Goal: Transaction & Acquisition: Purchase product/service

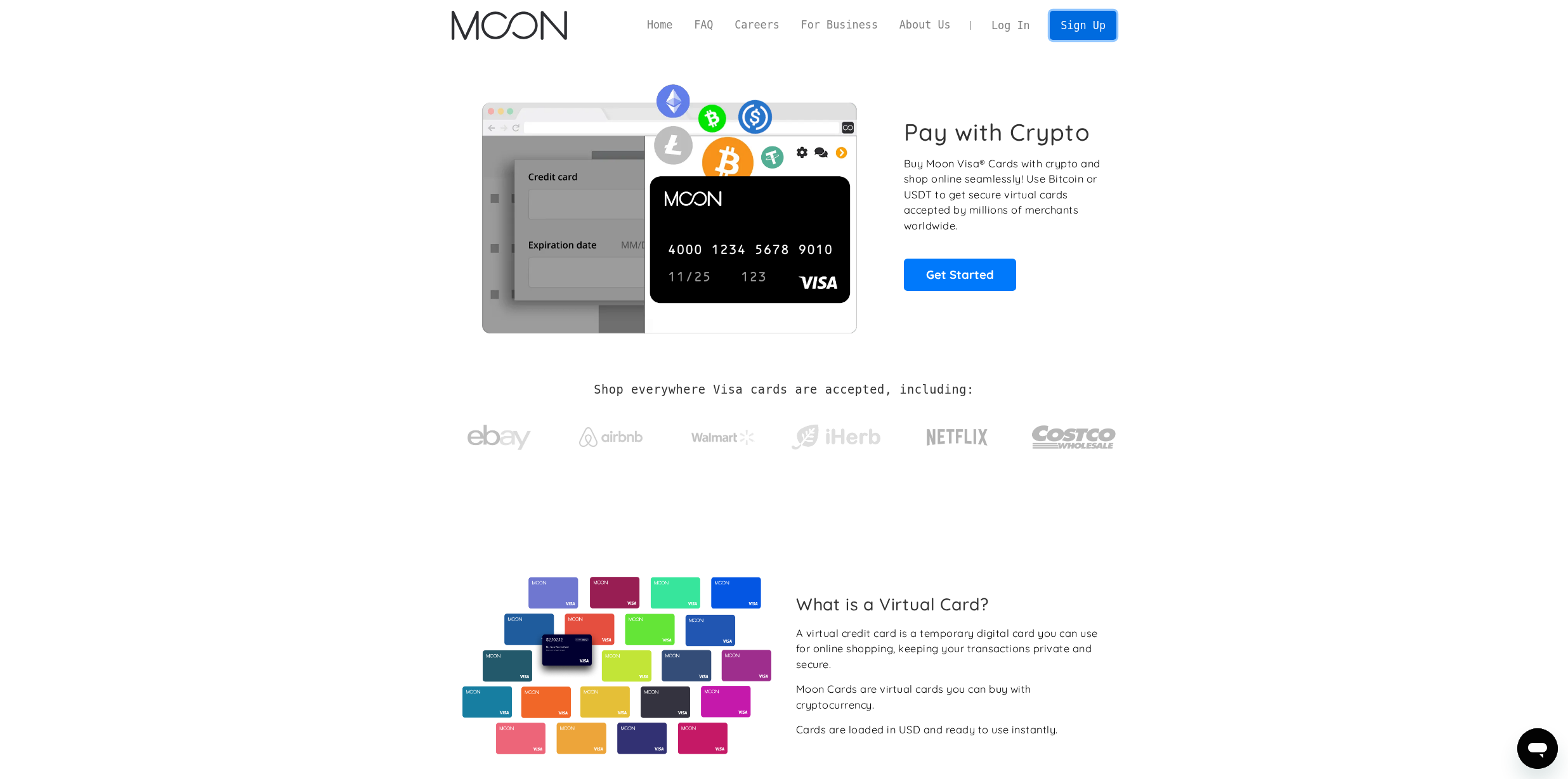
click at [1071, 36] on link "Sign Up" at bounding box center [1083, 25] width 66 height 28
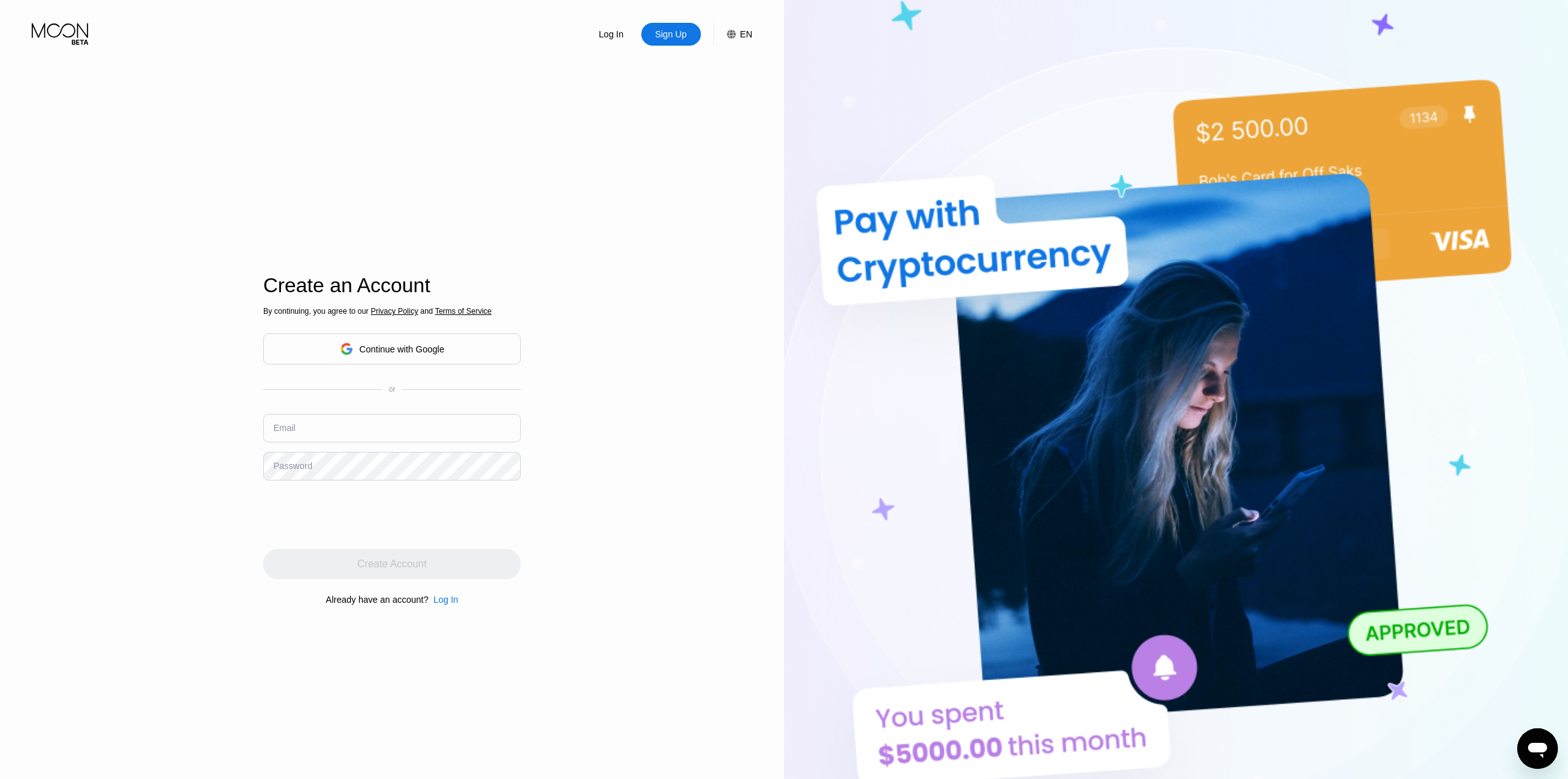
click at [299, 428] on input "text" at bounding box center [392, 428] width 257 height 28
paste input "[EMAIL_ADDRESS][DOMAIN_NAME]"
type input "[EMAIL_ADDRESS][DOMAIN_NAME]"
click at [311, 461] on div "Password" at bounding box center [293, 465] width 39 height 10
click at [381, 565] on div "Create Account" at bounding box center [392, 564] width 69 height 13
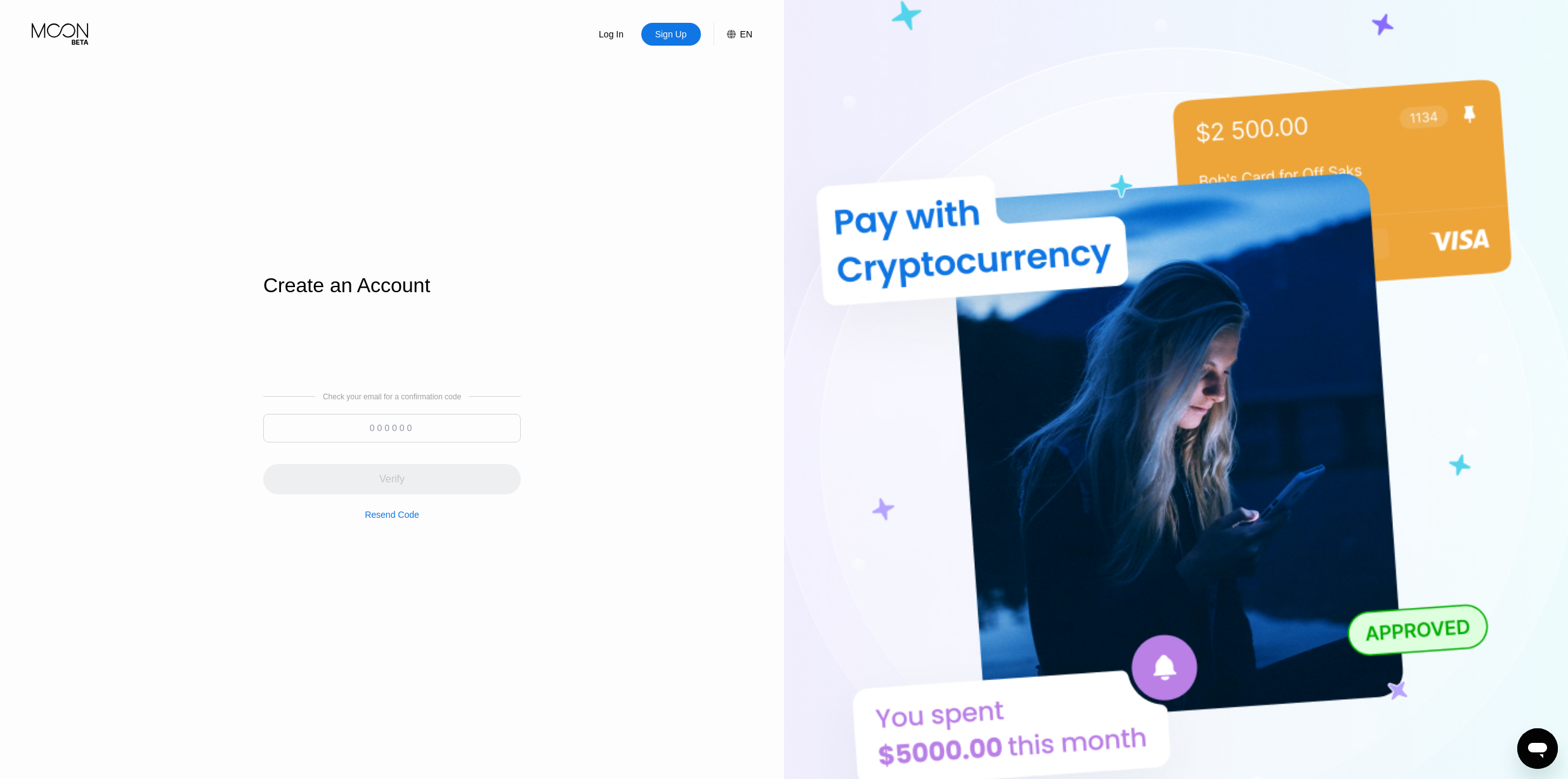
click at [382, 423] on input at bounding box center [392, 428] width 257 height 28
paste input "413670"
type input "413670"
click at [362, 473] on div "Verify" at bounding box center [392, 479] width 257 height 31
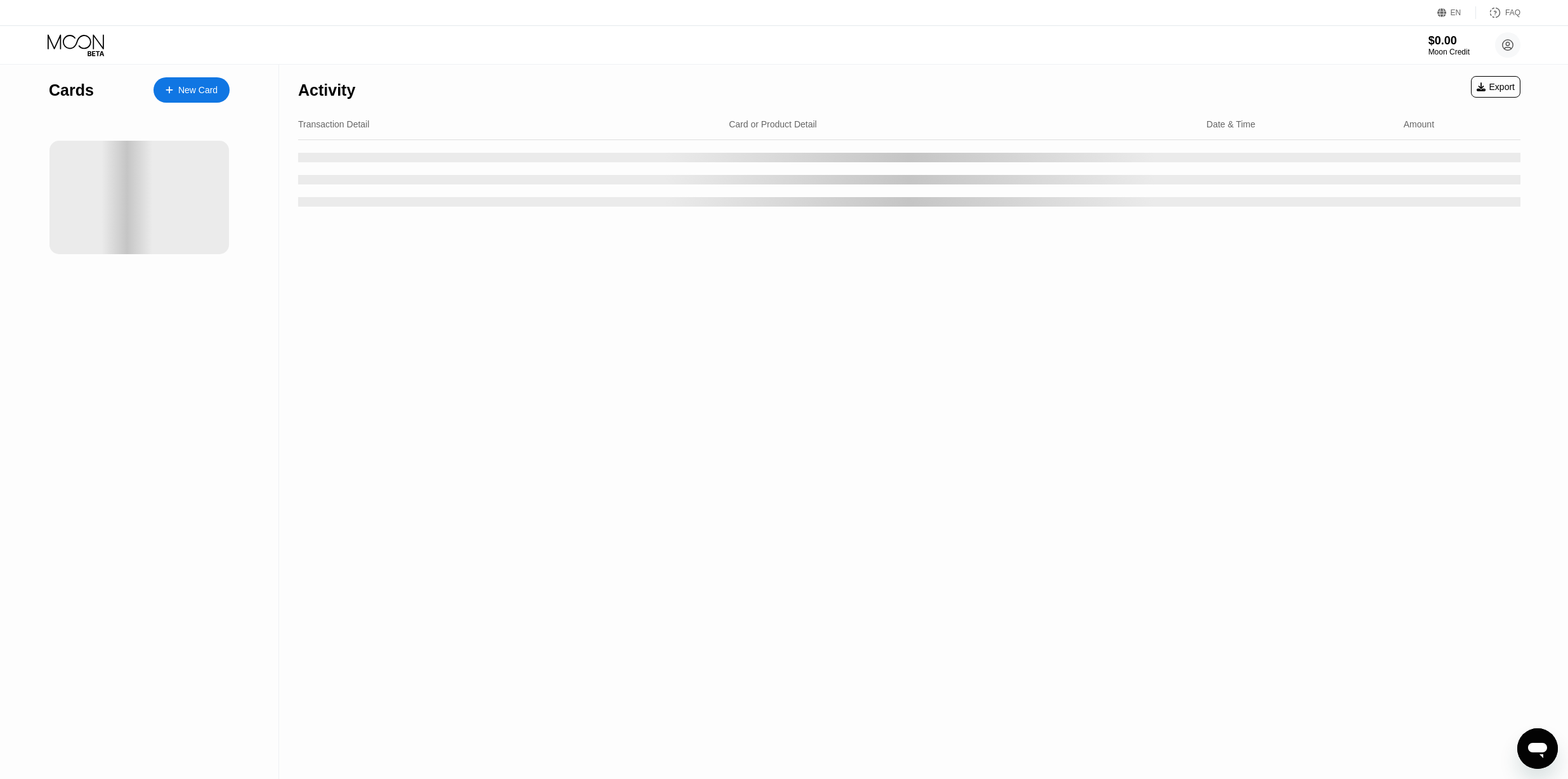
click at [362, 473] on div "Activity Export Transaction Detail Card or Product Detail Date & Time Amount" at bounding box center [909, 421] width 1260 height 715
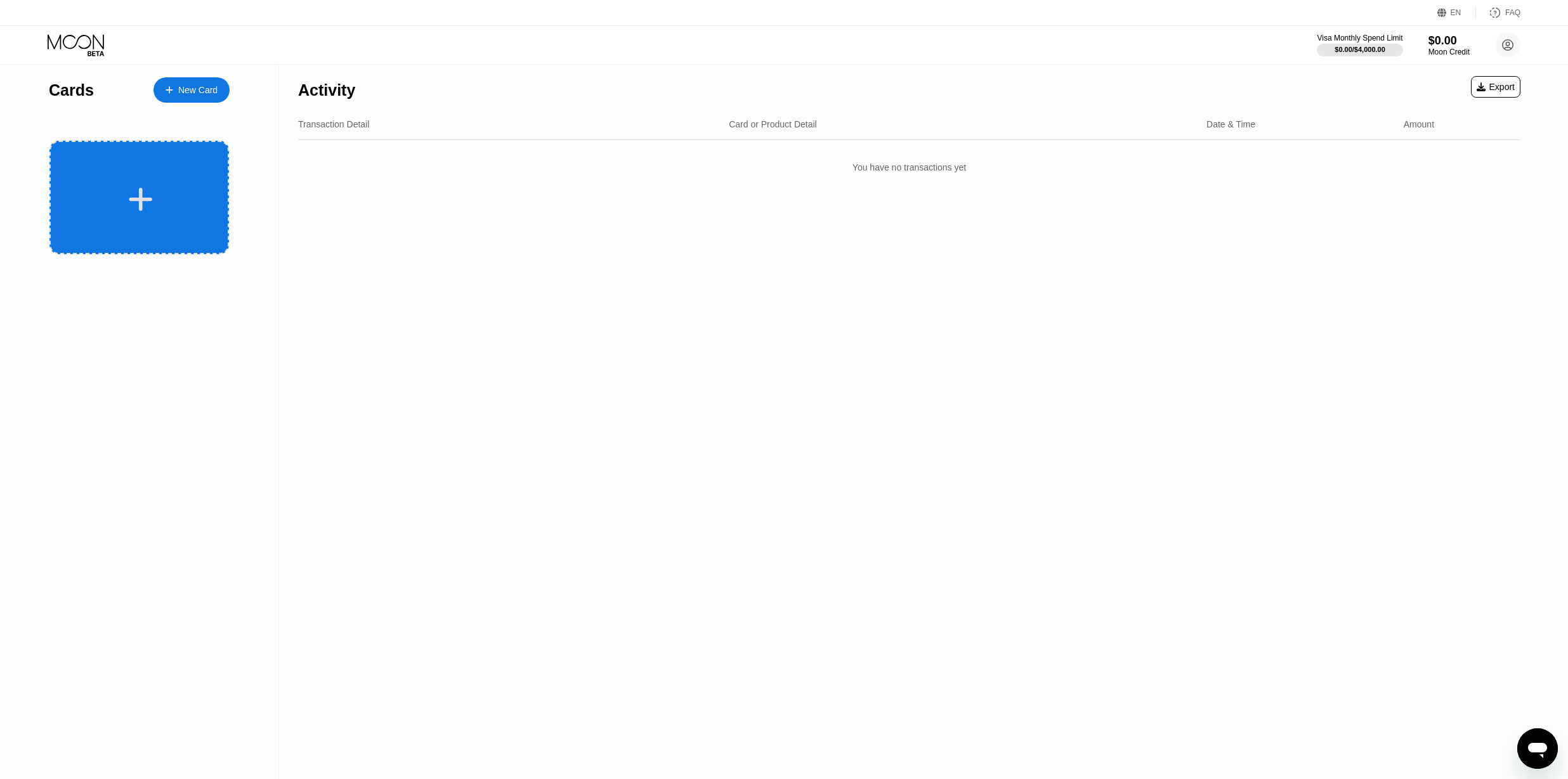
click at [144, 192] on icon at bounding box center [140, 199] width 24 height 28
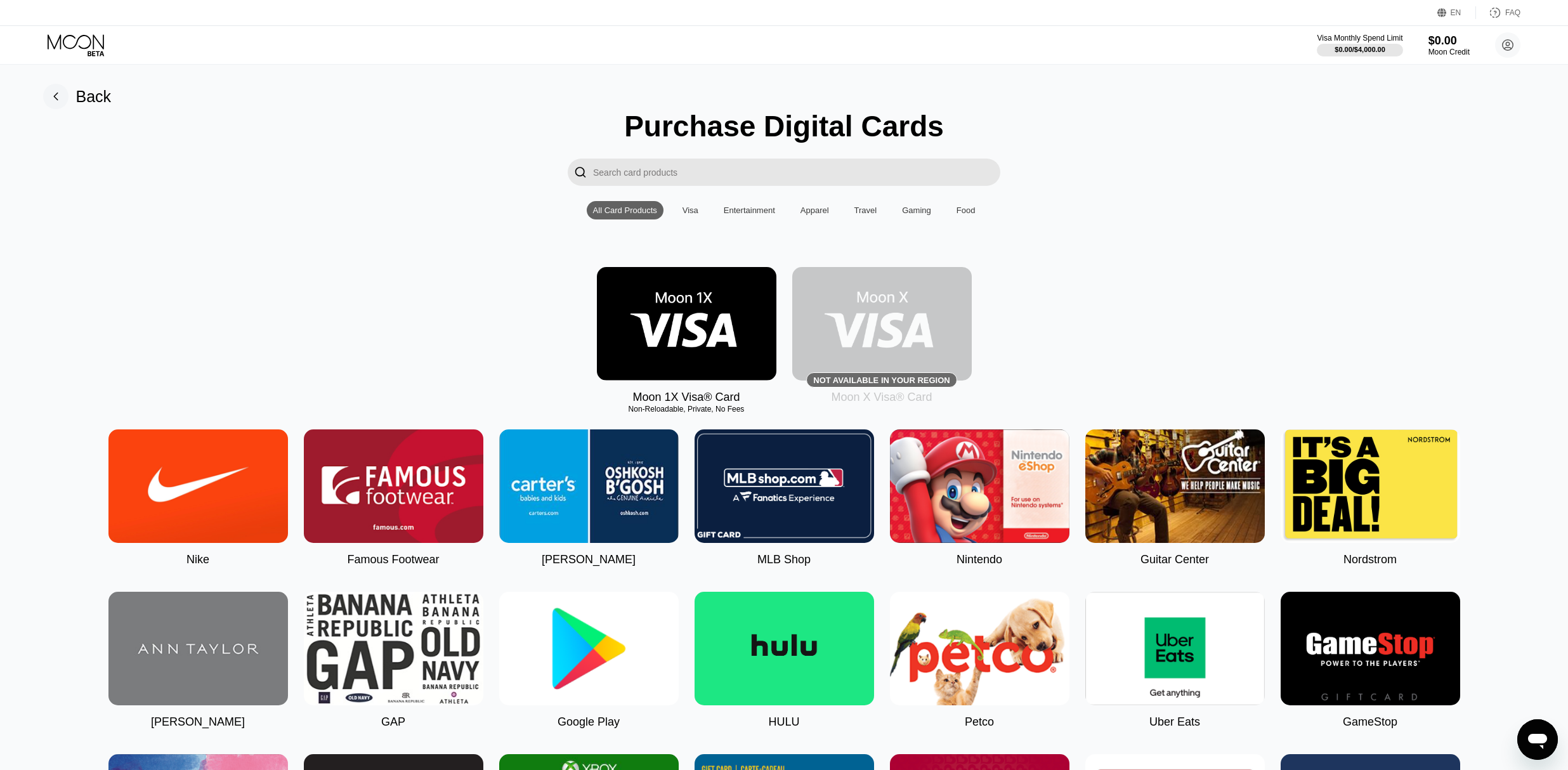
click at [716, 328] on img at bounding box center [686, 324] width 179 height 113
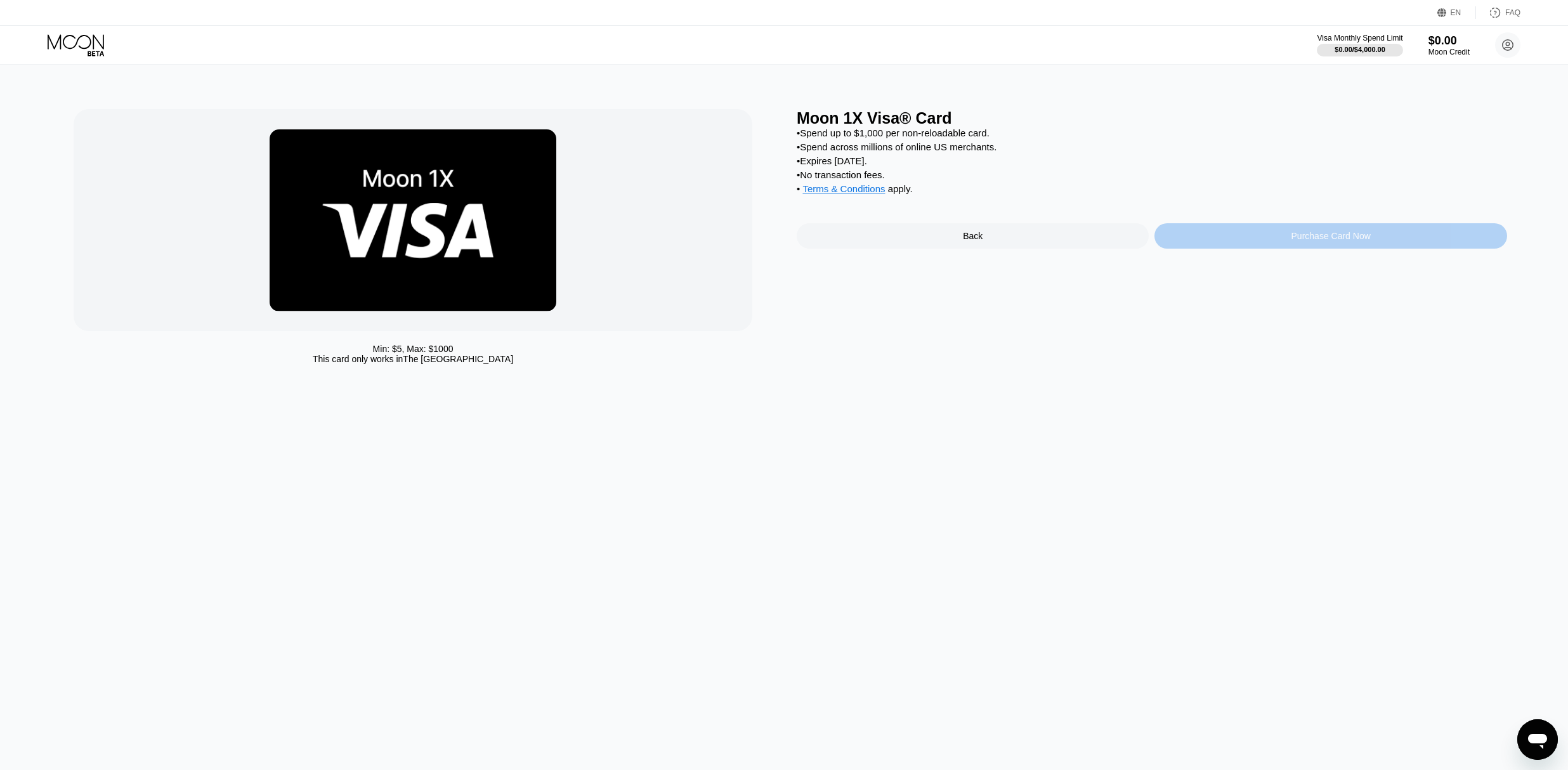
click at [1309, 238] on div "Purchase Card Now" at bounding box center [1331, 236] width 79 height 10
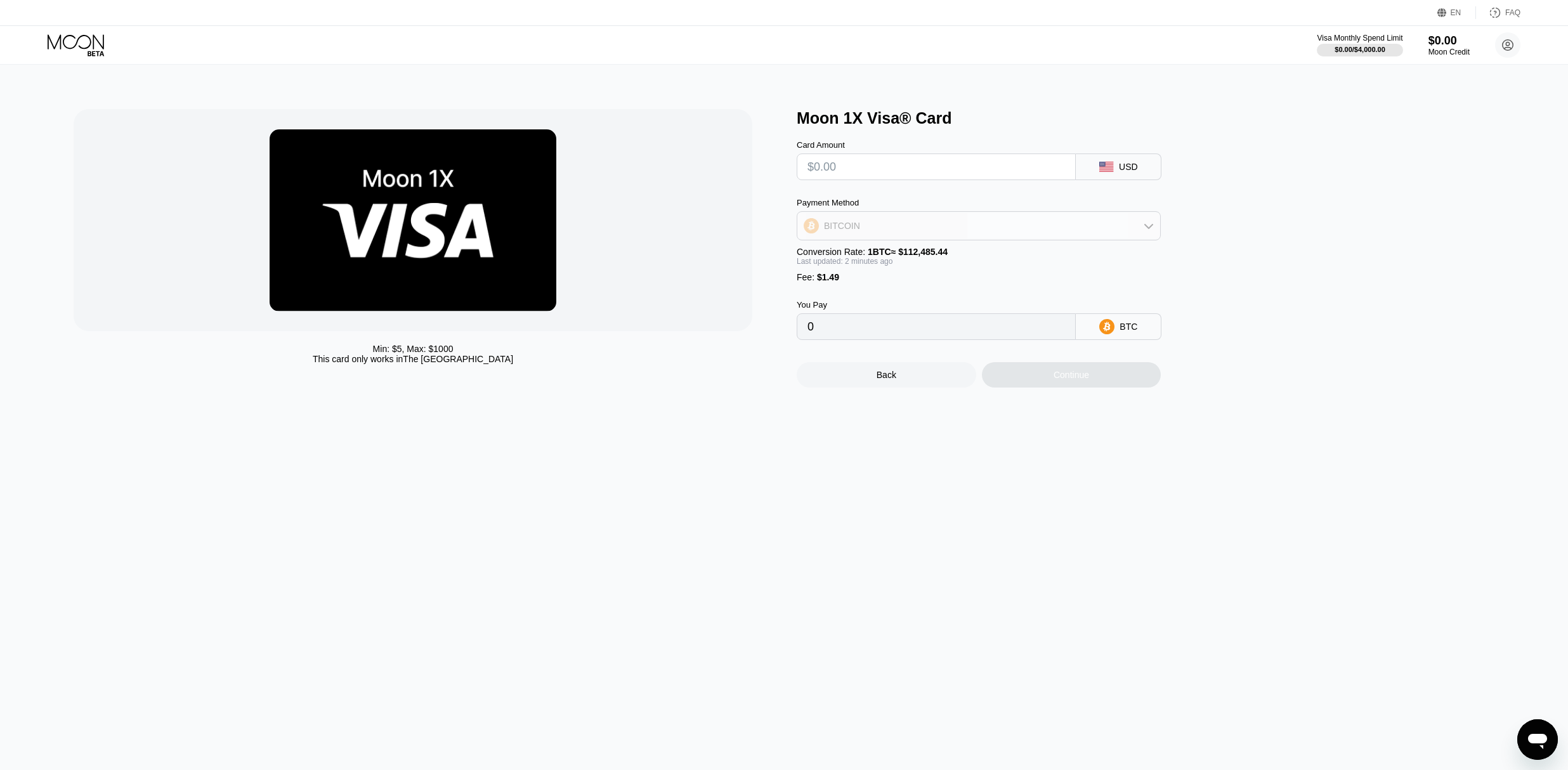
click at [955, 231] on div "BITCOIN" at bounding box center [978, 226] width 363 height 25
click at [907, 287] on div "USDT on TRON" at bounding box center [986, 288] width 329 height 10
type input "0.00"
click at [878, 172] on input "text" at bounding box center [936, 167] width 257 height 25
type input "$1"
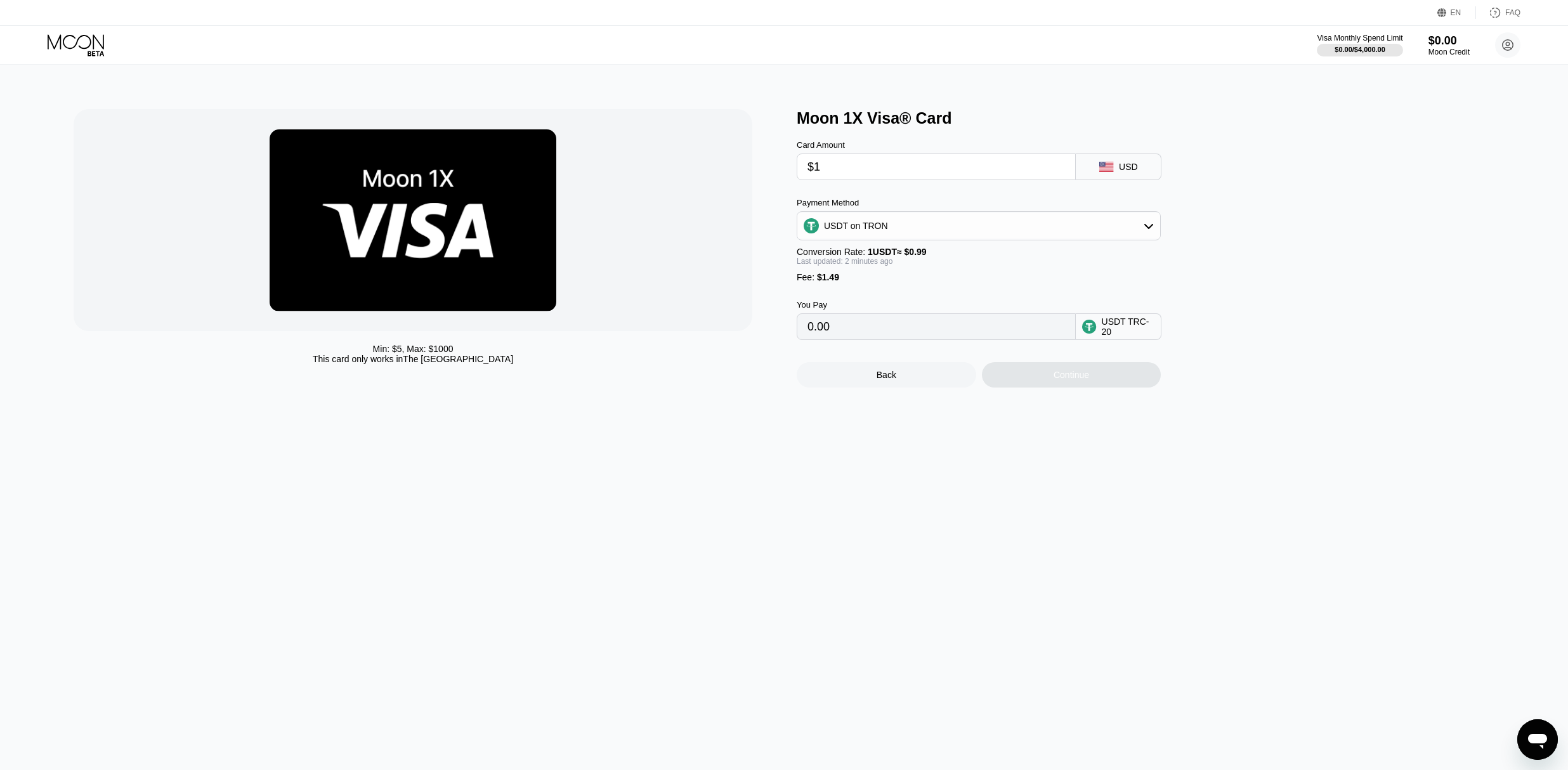
type input "2.52"
type input "0.00"
type input "$6"
type input "7.57"
type input "$60"
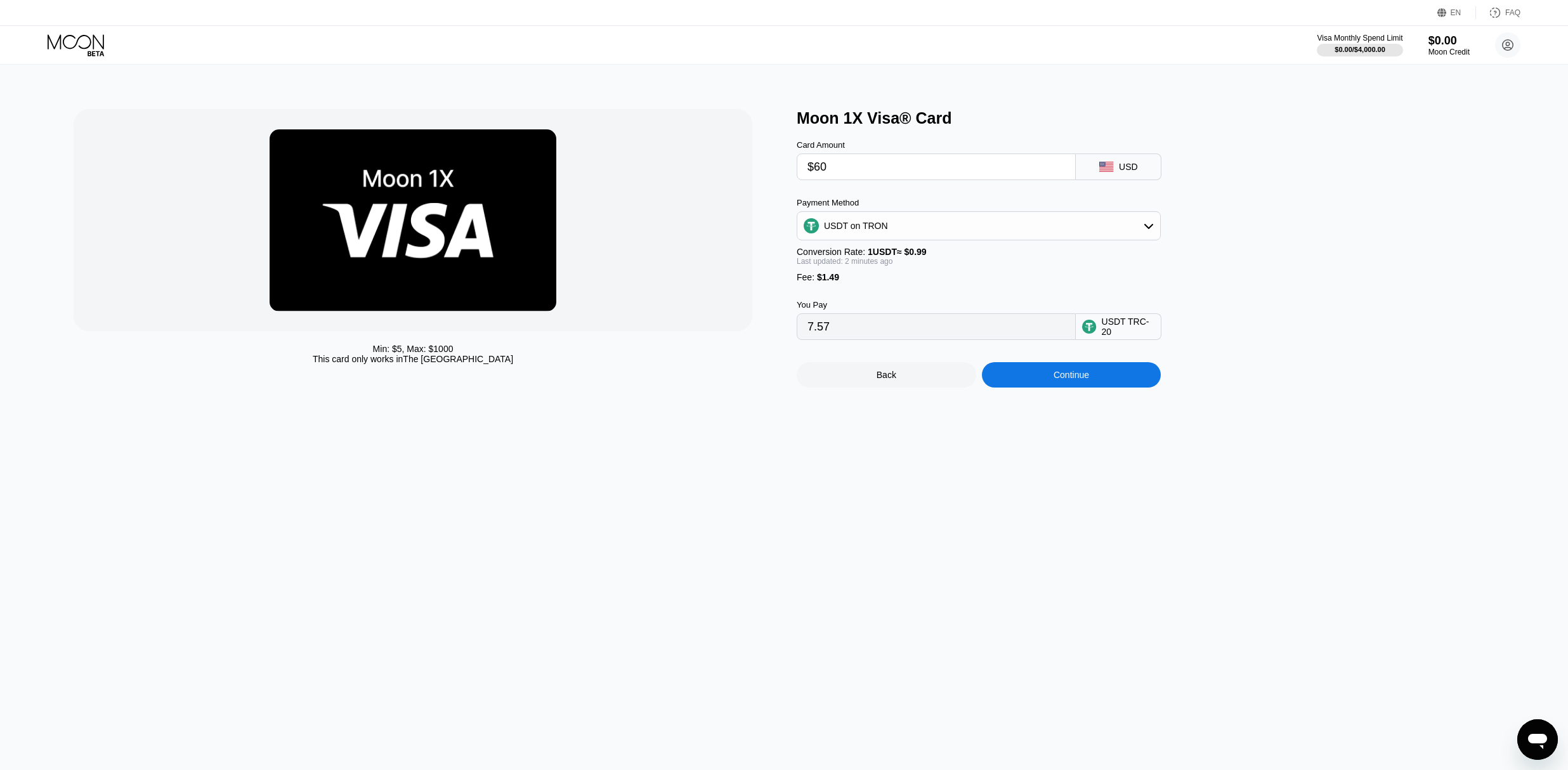
type input "62.11"
type input "$60"
click at [1214, 182] on div "Moon 1X Visa® Card Card Amount $60 USD Payment Method USDT on TRON Conversion R…" at bounding box center [1151, 249] width 710 height 278
